Goal: Check status

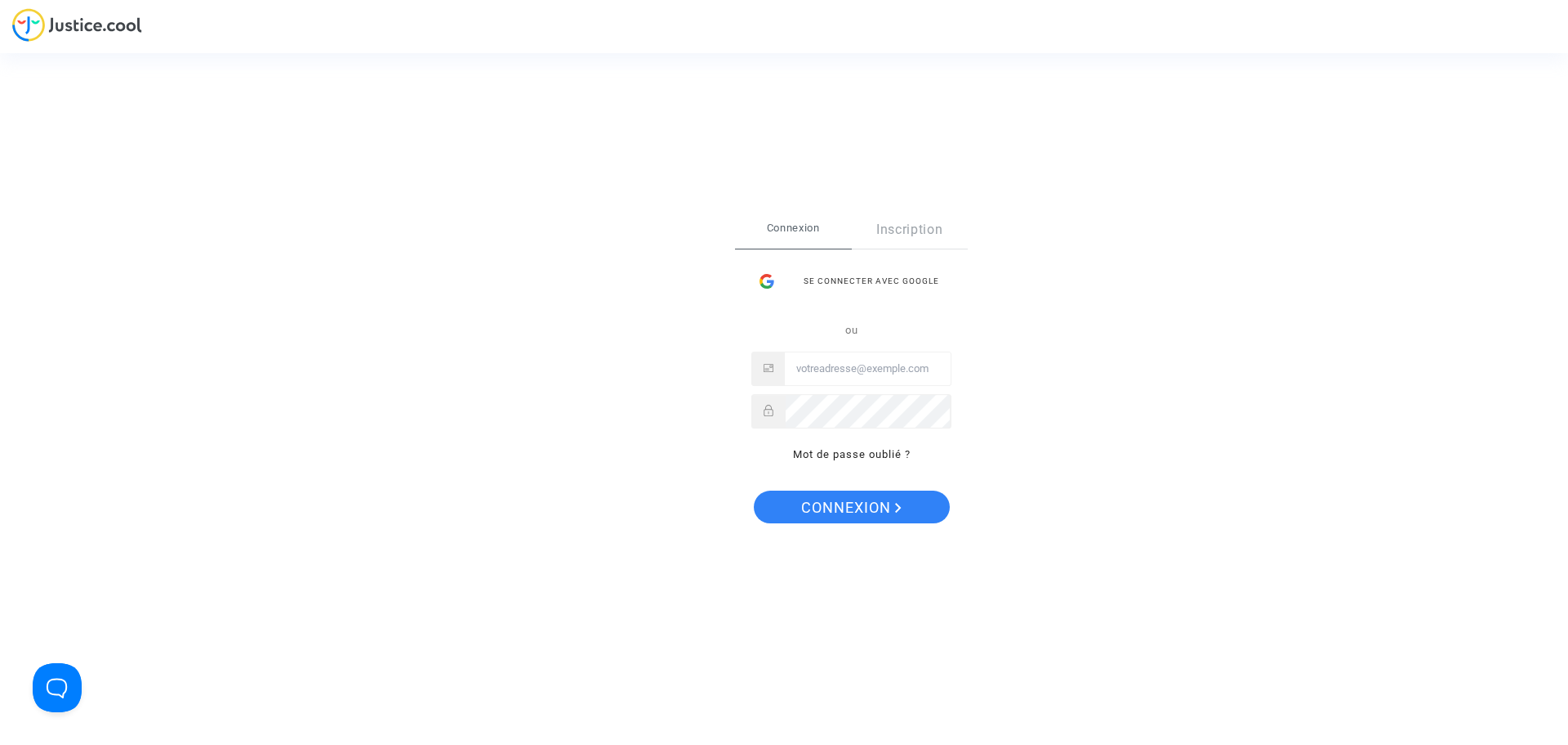
type input "[EMAIL_ADDRESS][DOMAIN_NAME]"
click at [866, 505] on span "Connexion" at bounding box center [852, 507] width 101 height 34
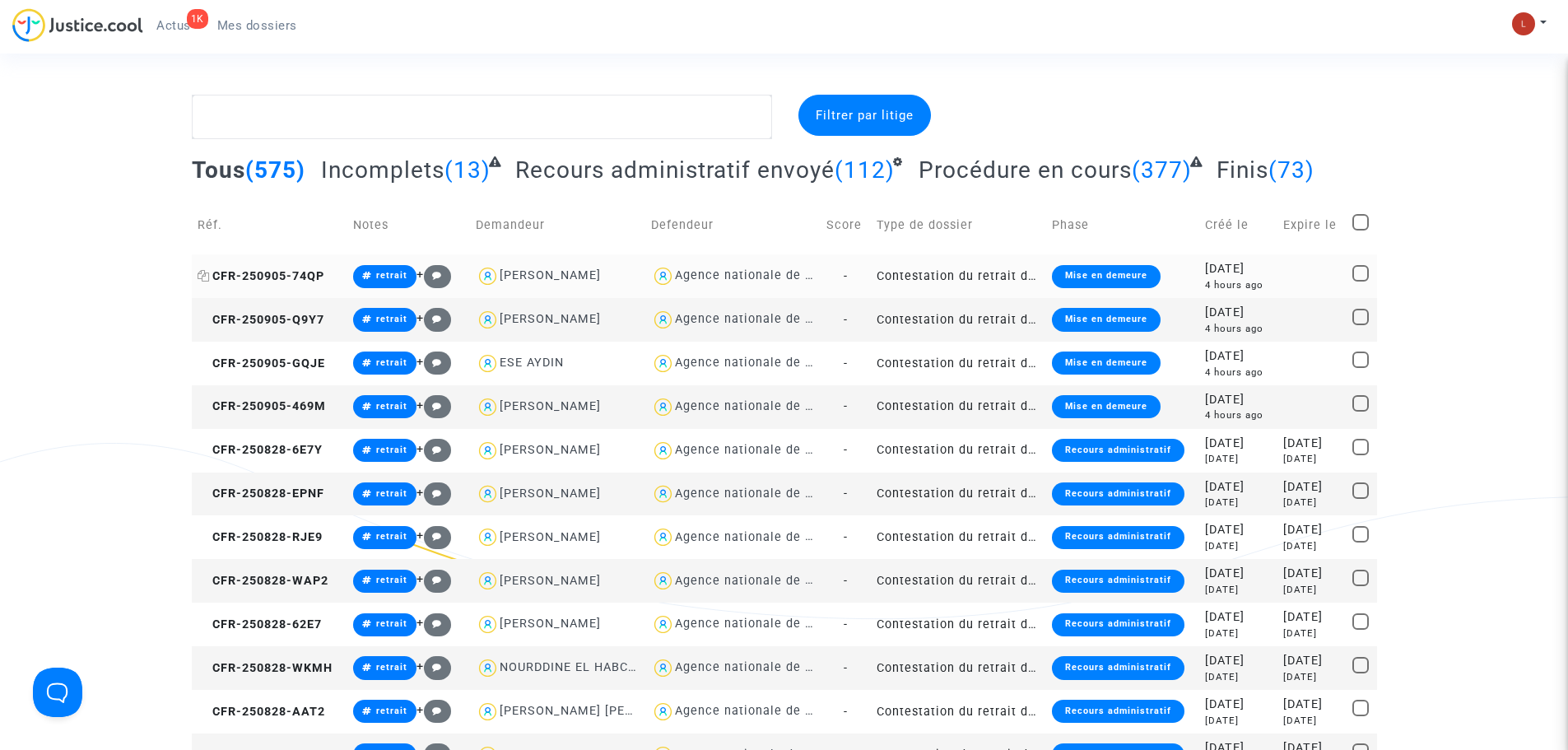
click at [284, 282] on span "CFR-250905-74QP" at bounding box center [261, 277] width 126 height 14
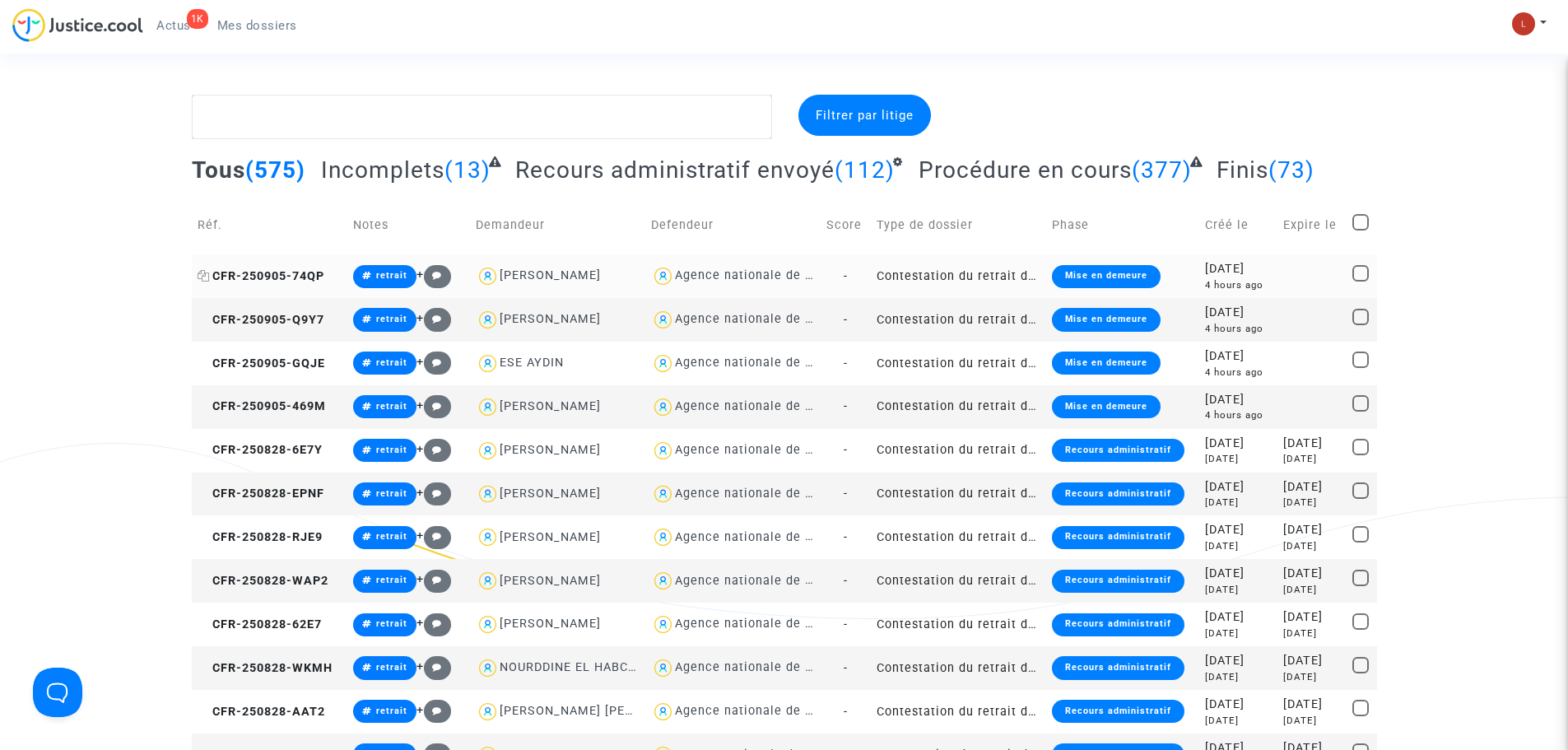
click at [299, 280] on span "CFR-250905-74QP" at bounding box center [261, 277] width 126 height 14
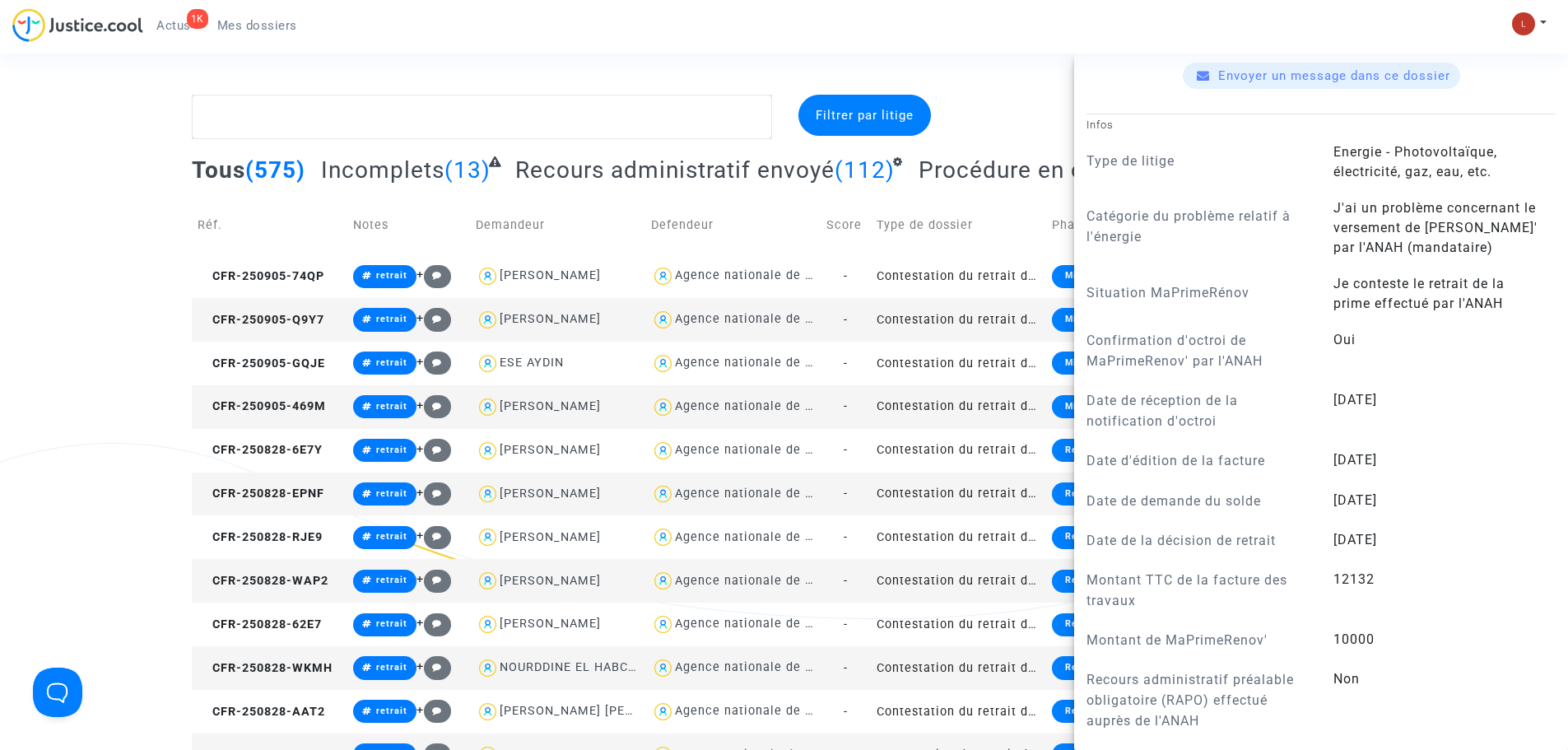
scroll to position [905, 0]
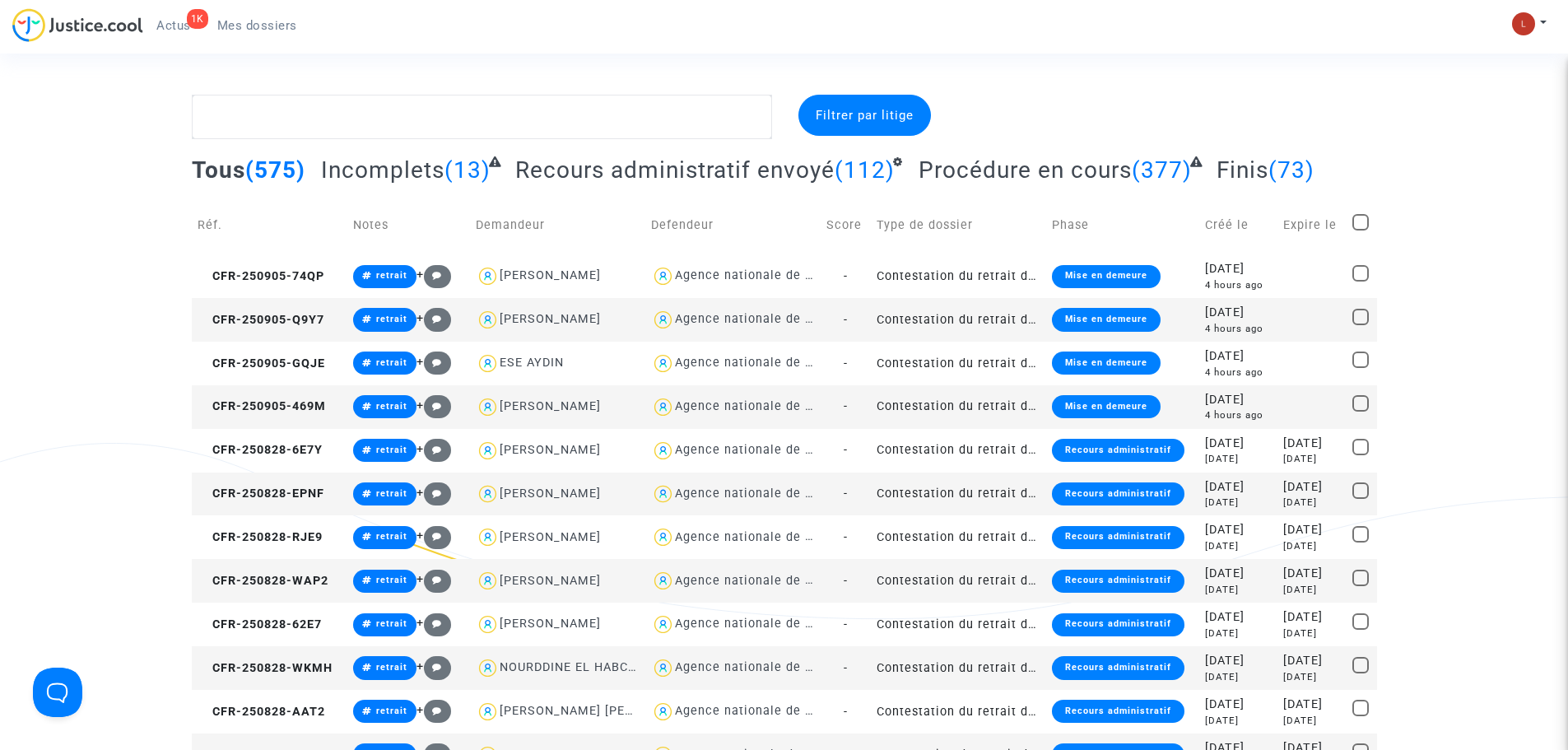
scroll to position [0, 0]
